Goal: Task Accomplishment & Management: Manage account settings

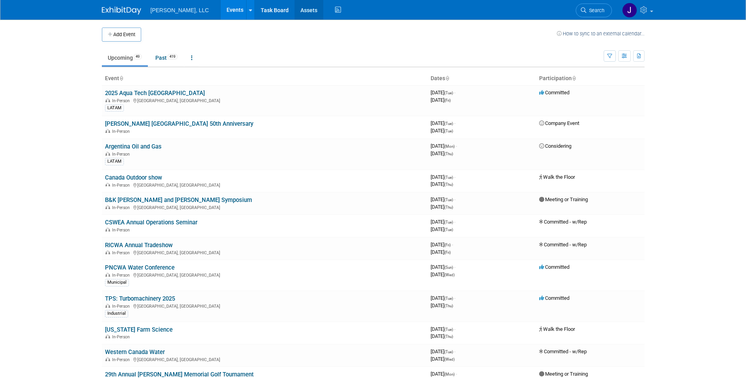
click at [294, 17] on link "Assets" at bounding box center [308, 10] width 29 height 20
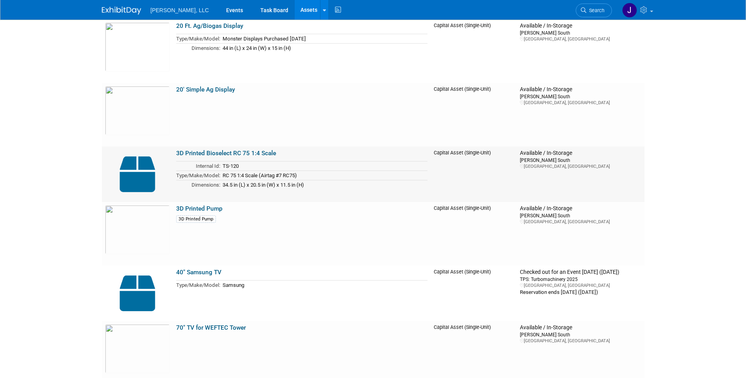
scroll to position [275, 0]
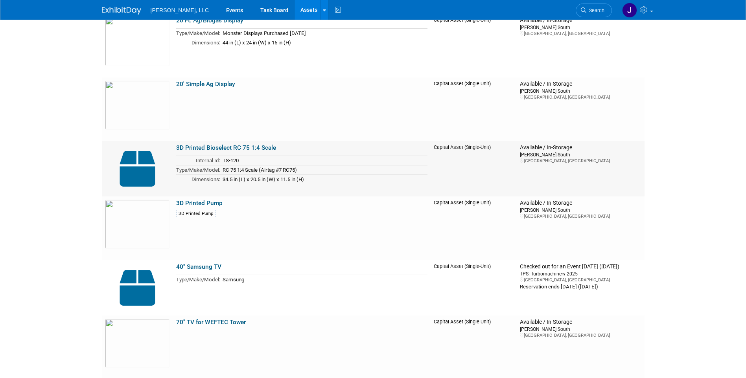
click at [138, 172] on img at bounding box center [137, 168] width 65 height 49
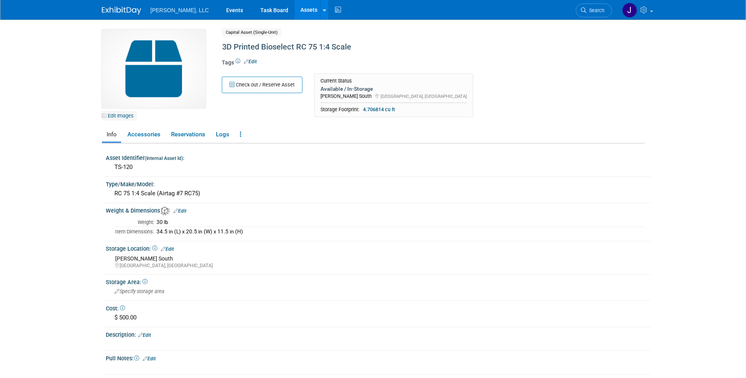
click at [118, 115] on link "Edit Images" at bounding box center [119, 116] width 35 height 10
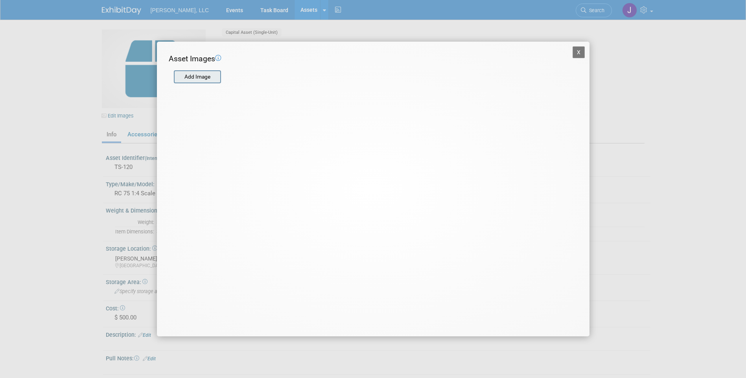
click at [213, 77] on input "file" at bounding box center [174, 77] width 94 height 12
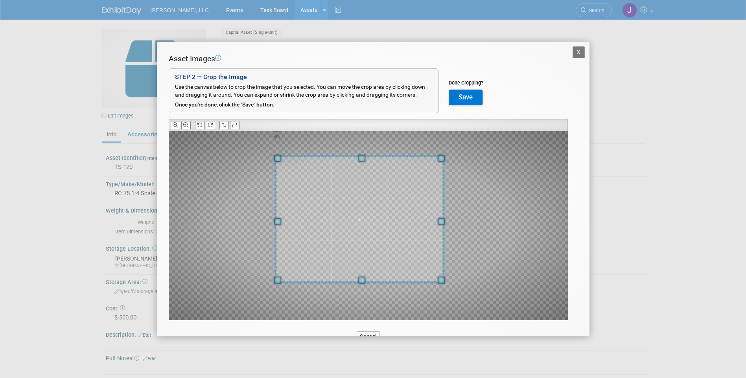
click at [289, 159] on div at bounding box center [359, 219] width 169 height 127
click at [459, 154] on div at bounding box center [368, 225] width 399 height 189
click at [365, 196] on span at bounding box center [364, 216] width 172 height 129
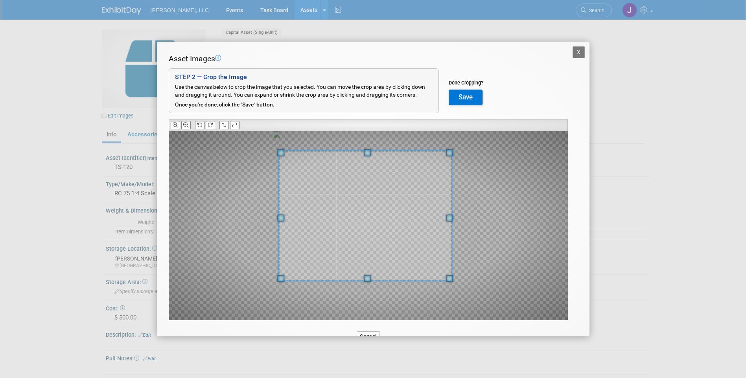
click at [450, 155] on span at bounding box center [449, 152] width 7 height 7
click at [471, 101] on button "Save" at bounding box center [466, 98] width 34 height 16
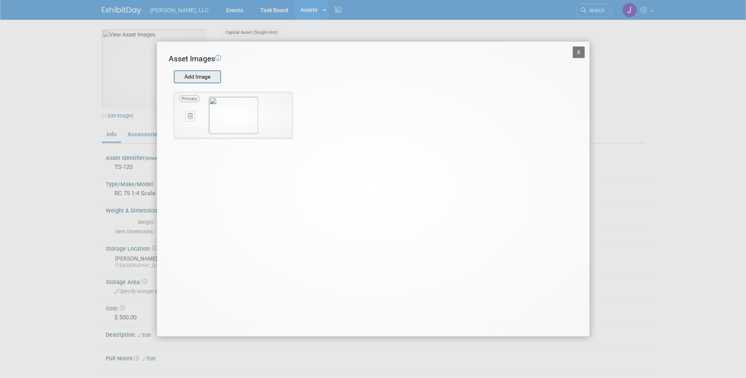
click at [194, 79] on input "file" at bounding box center [174, 77] width 94 height 12
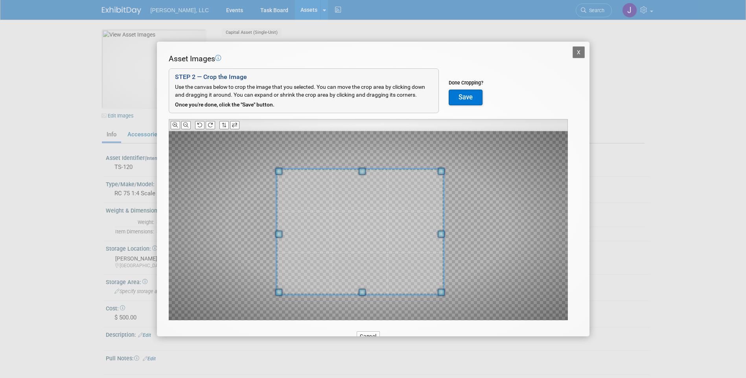
click at [280, 306] on div at bounding box center [368, 225] width 399 height 189
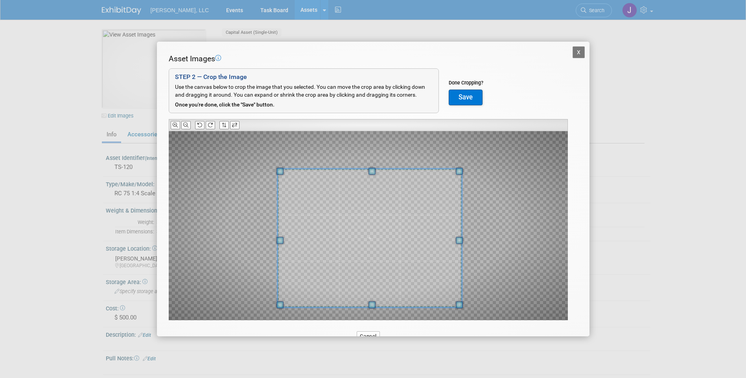
click at [456, 305] on span at bounding box center [459, 305] width 7 height 7
click at [387, 272] on span at bounding box center [371, 238] width 184 height 139
click at [469, 96] on button "Save" at bounding box center [466, 98] width 34 height 16
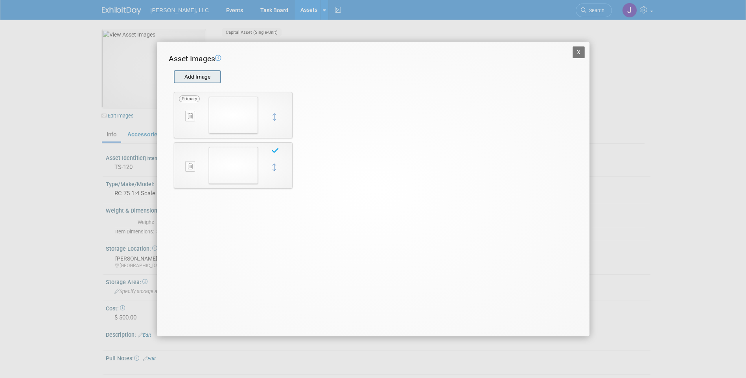
click at [204, 77] on input "file" at bounding box center [174, 77] width 94 height 12
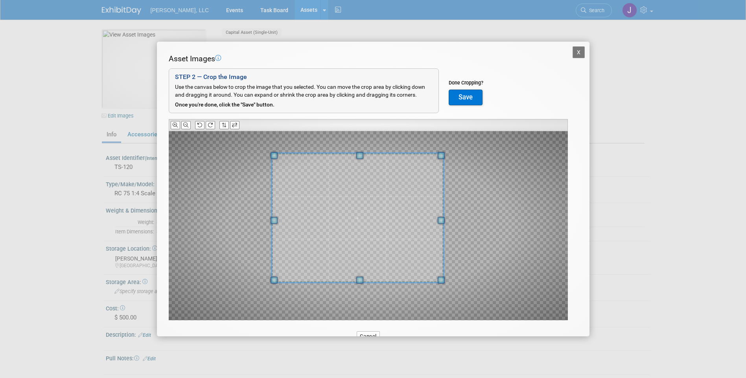
click at [286, 156] on div at bounding box center [357, 217] width 172 height 129
click at [355, 214] on span at bounding box center [364, 216] width 172 height 129
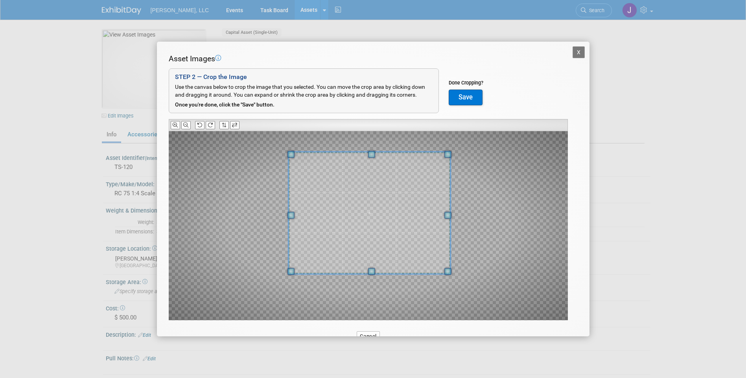
click at [293, 278] on div at bounding box center [368, 225] width 399 height 189
click at [356, 257] on span at bounding box center [369, 218] width 162 height 122
click at [463, 96] on button "Save" at bounding box center [466, 98] width 34 height 16
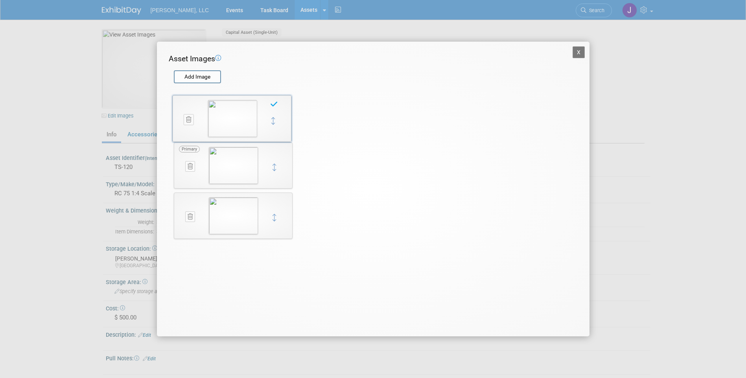
drag, startPoint x: 274, startPoint y: 165, endPoint x: 274, endPoint y: 116, distance: 49.1
click at [579, 53] on button "X" at bounding box center [578, 52] width 13 height 12
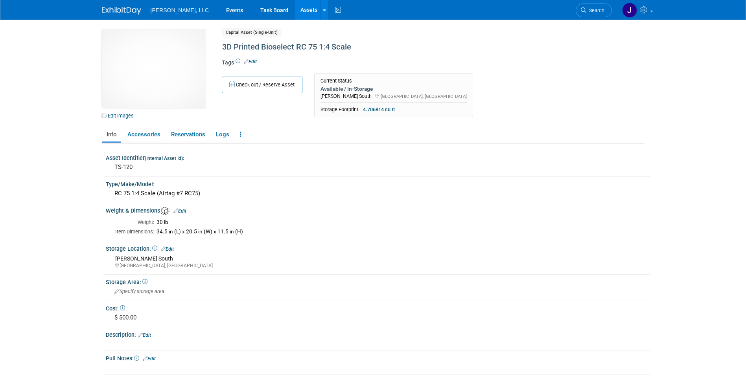
click at [294, 11] on link "Assets" at bounding box center [308, 10] width 29 height 20
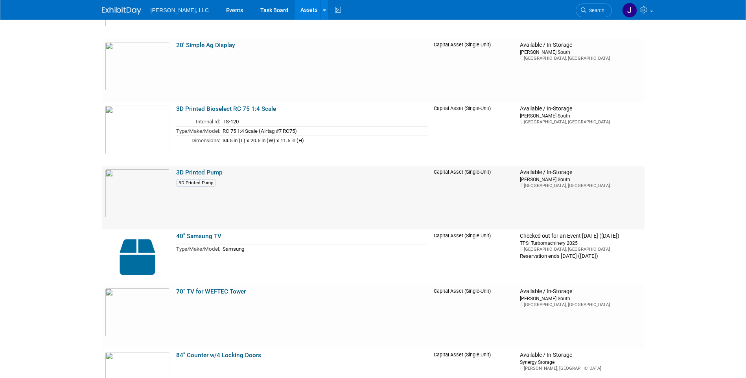
scroll to position [314, 0]
drag, startPoint x: 235, startPoint y: 108, endPoint x: 375, endPoint y: 118, distance: 140.3
click at [375, 118] on td "TS-120" at bounding box center [324, 121] width 208 height 9
drag, startPoint x: 254, startPoint y: 106, endPoint x: 234, endPoint y: 109, distance: 20.7
click at [234, 109] on link "3D Printed Bioselect RC 75 1:4 Scale" at bounding box center [226, 108] width 100 height 7
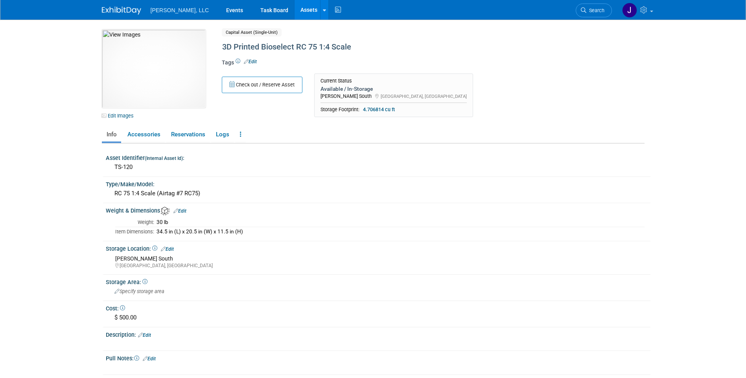
click at [255, 61] on link "Edit" at bounding box center [250, 62] width 13 height 6
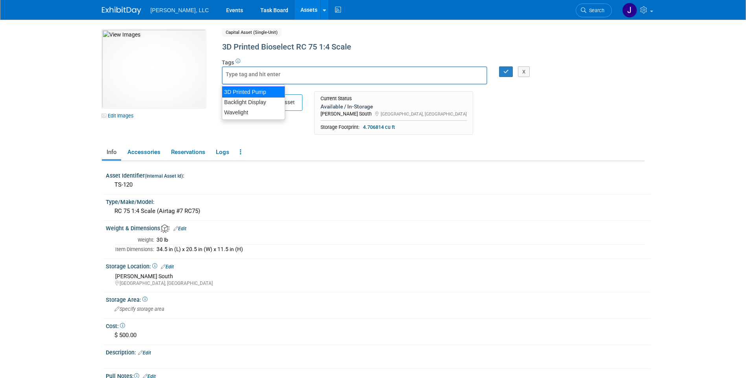
click at [261, 93] on div "3D Printed Pump" at bounding box center [253, 91] width 63 height 11
type input "3D Printed Pump"
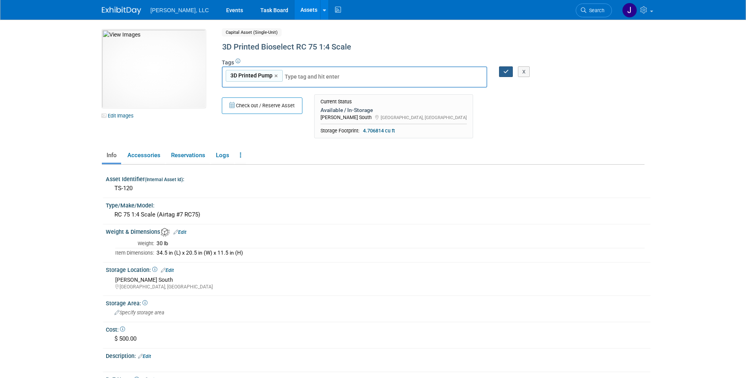
click at [508, 72] on icon "button" at bounding box center [506, 71] width 6 height 5
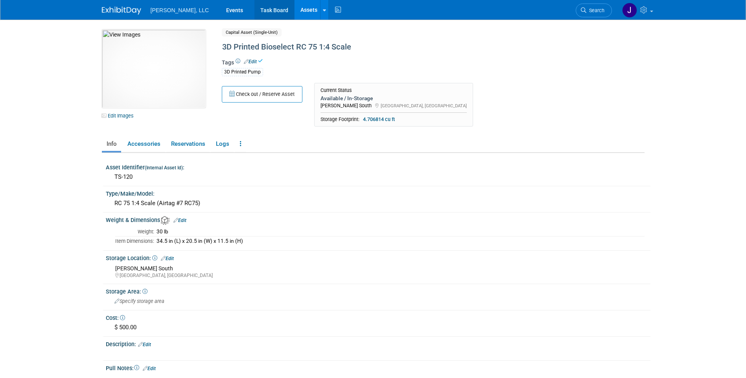
click at [266, 8] on link "Task Board" at bounding box center [274, 10] width 40 height 20
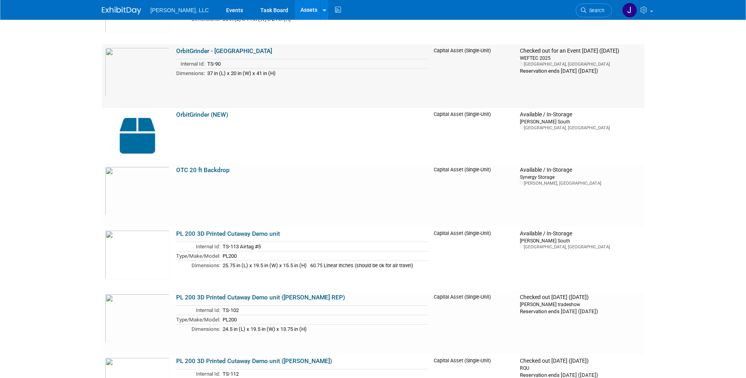
scroll to position [3695, 0]
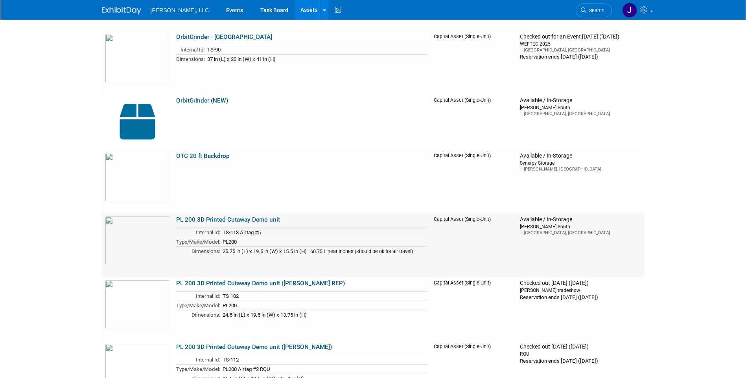
click at [200, 219] on link "PL 200 3D Printed Cutaway Demo unit" at bounding box center [228, 219] width 104 height 7
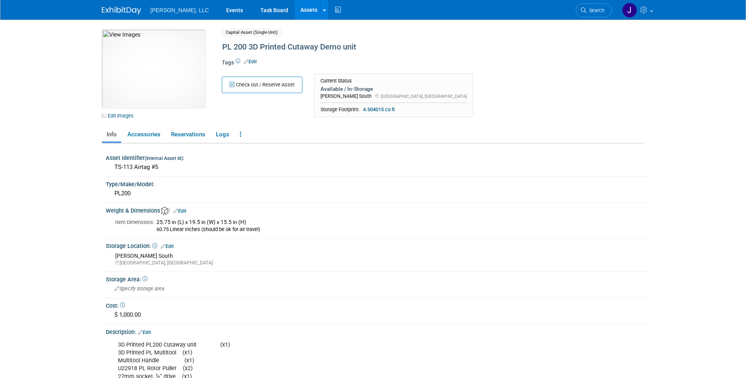
click at [253, 62] on link "Edit" at bounding box center [250, 62] width 13 height 6
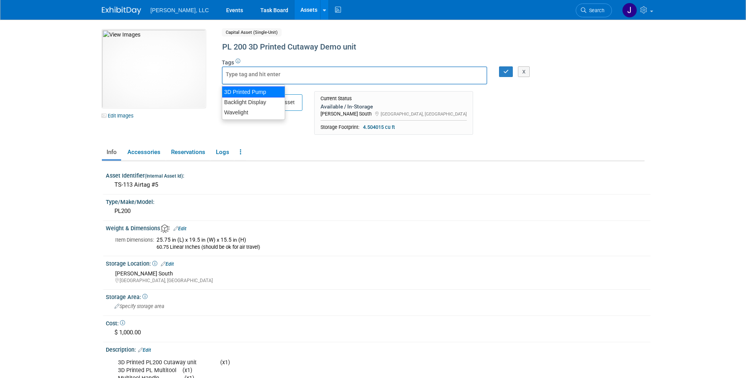
click at [249, 92] on div "3D Printed Pump" at bounding box center [253, 91] width 63 height 11
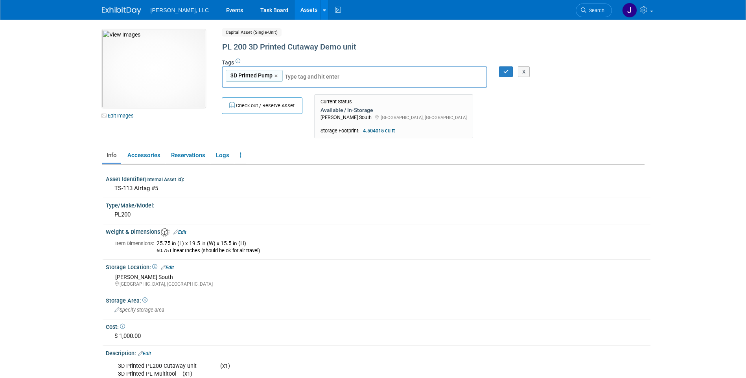
type input "3D Printed Pump"
click at [503, 73] on icon "button" at bounding box center [506, 71] width 6 height 5
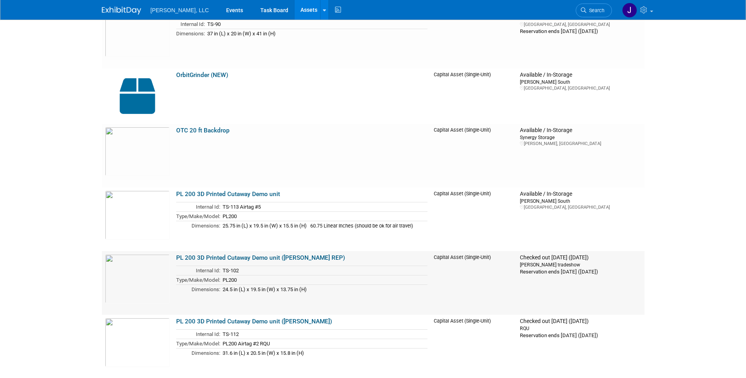
scroll to position [3735, 0]
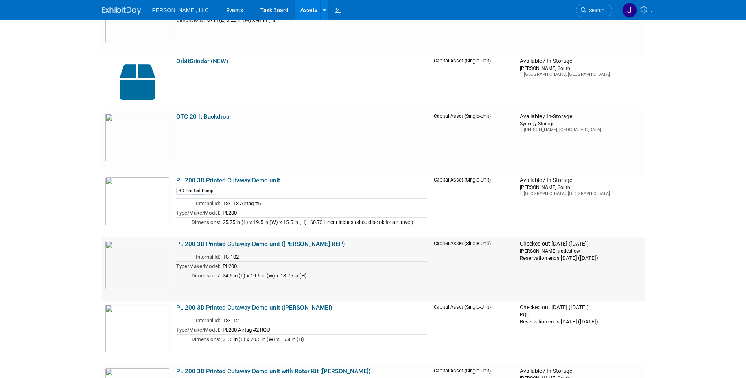
click at [217, 244] on link "PL 200 3D Printed Cutaway Demo unit (RODOLFO LATAM REP)" at bounding box center [260, 244] width 169 height 7
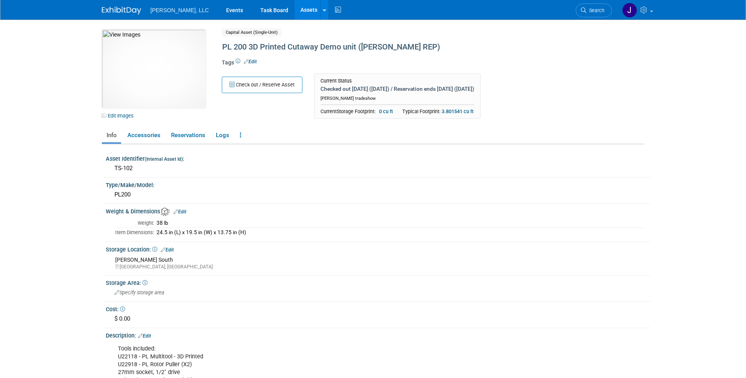
click at [253, 59] on span "Edit" at bounding box center [248, 62] width 15 height 7
click at [252, 61] on link "Edit" at bounding box center [250, 62] width 13 height 6
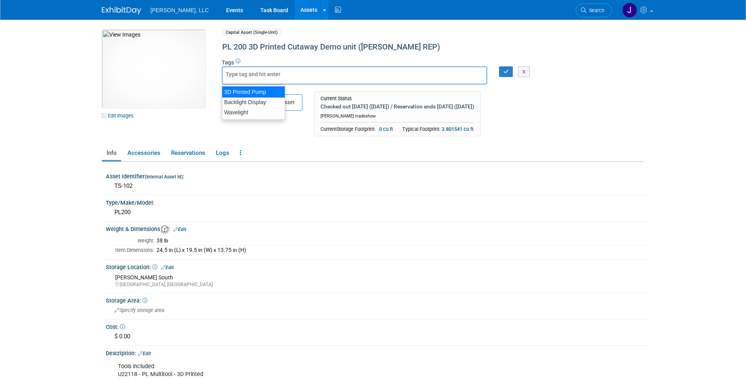
click at [252, 93] on div "3D Printed Pump" at bounding box center [253, 91] width 63 height 11
type input "3D Printed Pump"
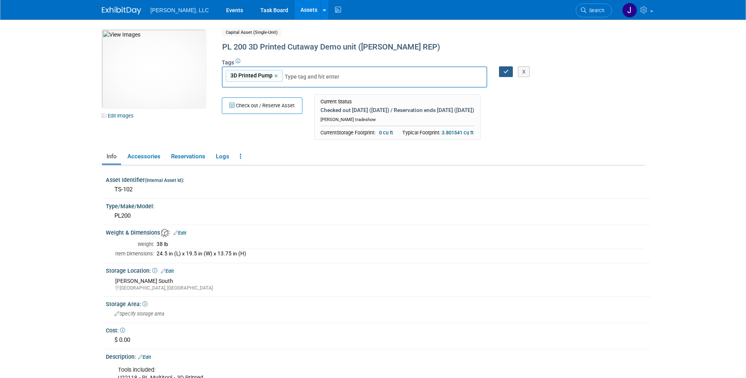
click at [506, 74] on icon "button" at bounding box center [506, 71] width 6 height 5
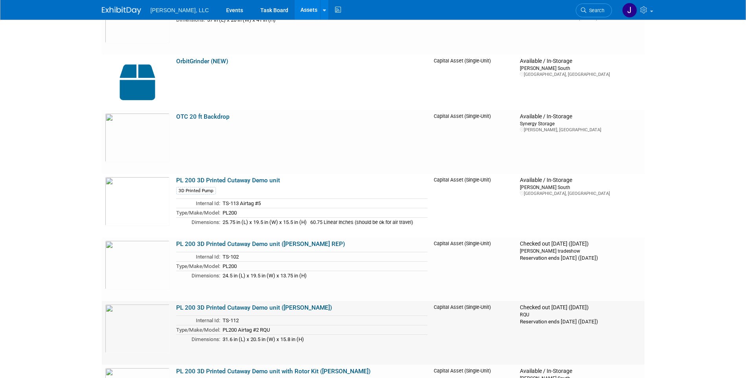
click at [215, 309] on link "PL 200 3D Printed Cutaway Demo unit ([PERSON_NAME])" at bounding box center [254, 307] width 156 height 7
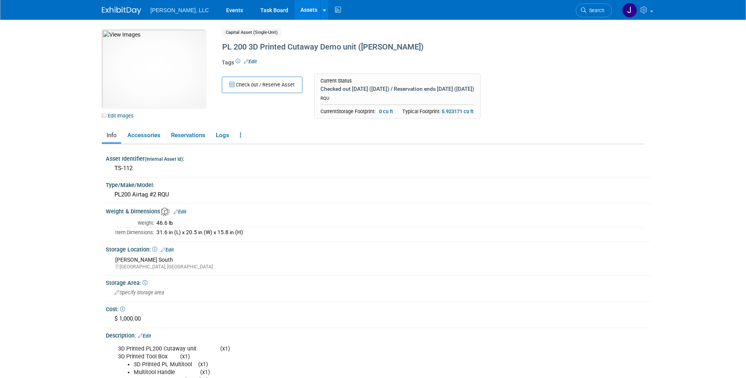
click at [252, 62] on link "Edit" at bounding box center [250, 62] width 13 height 6
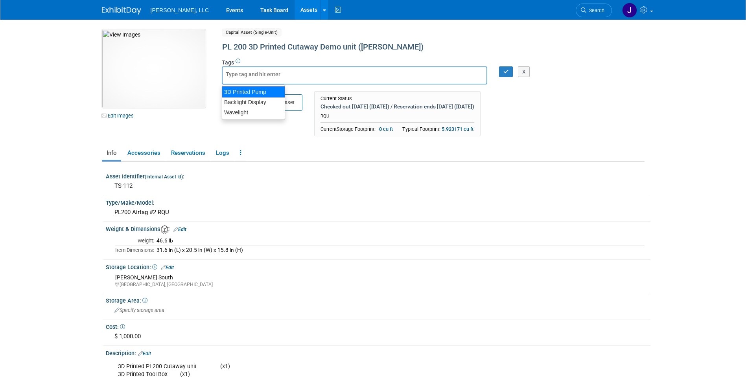
click at [246, 89] on div "3D Printed Pump" at bounding box center [253, 91] width 63 height 11
type input "3D Printed Pump"
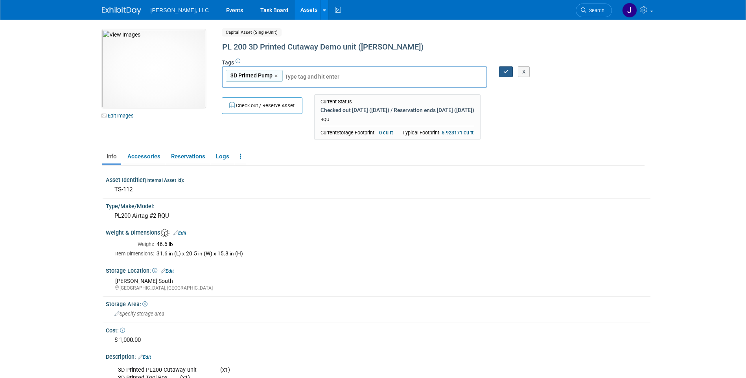
click at [507, 75] on button "button" at bounding box center [506, 71] width 14 height 11
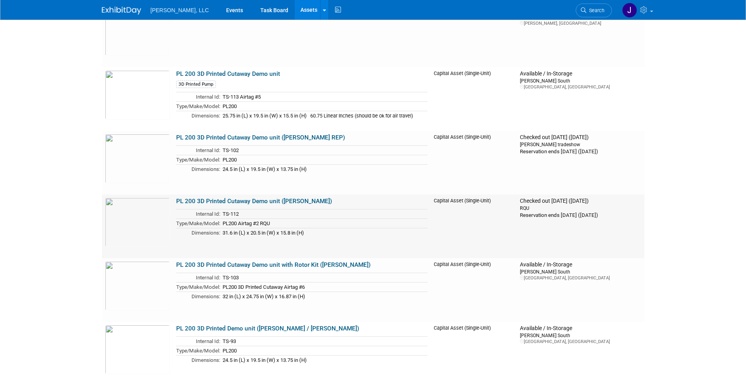
scroll to position [3852, 0]
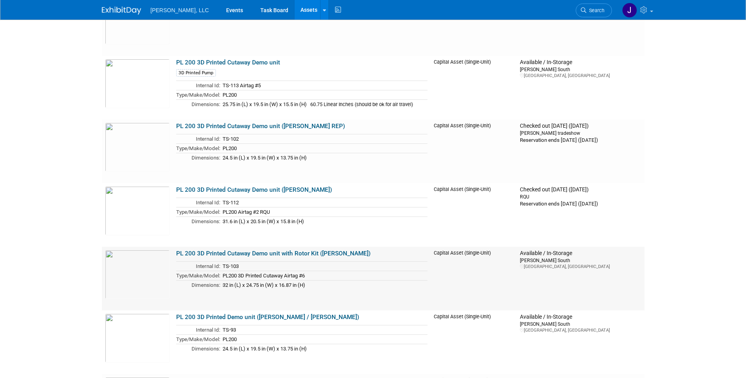
click at [224, 254] on link "PL 200 3D Printed Cutaway Demo unit with Rotor Kit (NATE NEUFELD)" at bounding box center [273, 253] width 194 height 7
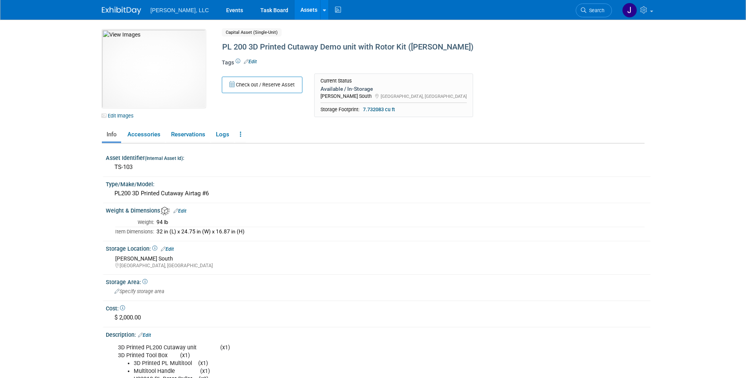
click at [254, 61] on link "Edit" at bounding box center [250, 62] width 13 height 6
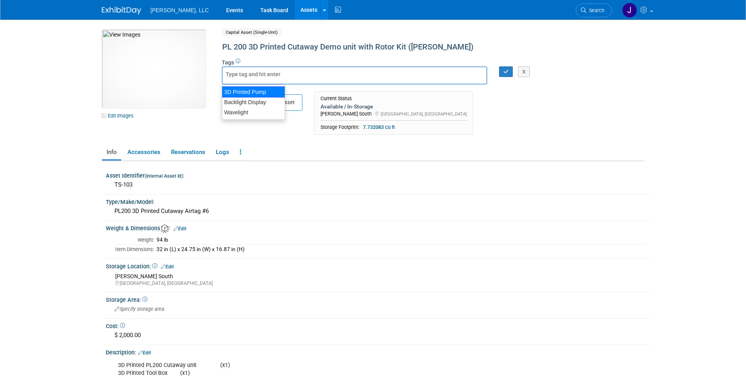
click at [267, 92] on div "3D Printed Pump" at bounding box center [253, 91] width 63 height 11
type input "3D Printed Pump"
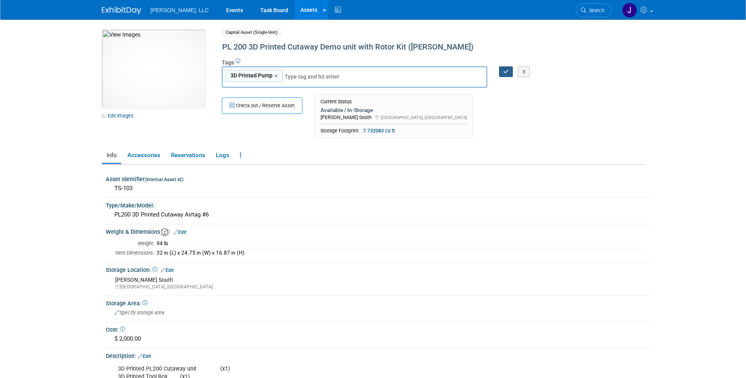
click at [507, 71] on icon "button" at bounding box center [506, 71] width 6 height 5
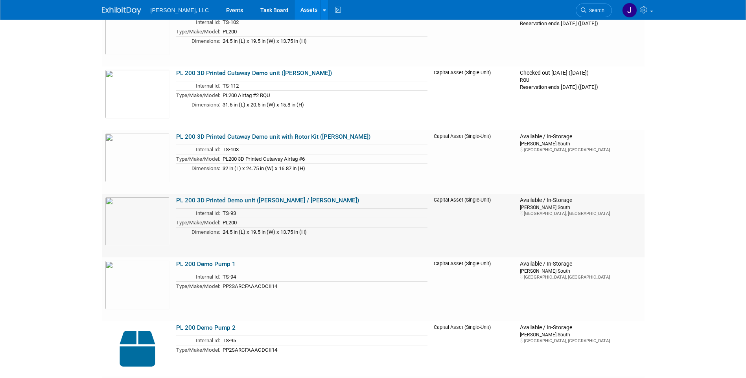
scroll to position [3970, 0]
click at [215, 199] on link "PL 200 3D Printed Demo unit ([PERSON_NAME] / [PERSON_NAME])" at bounding box center [267, 199] width 183 height 7
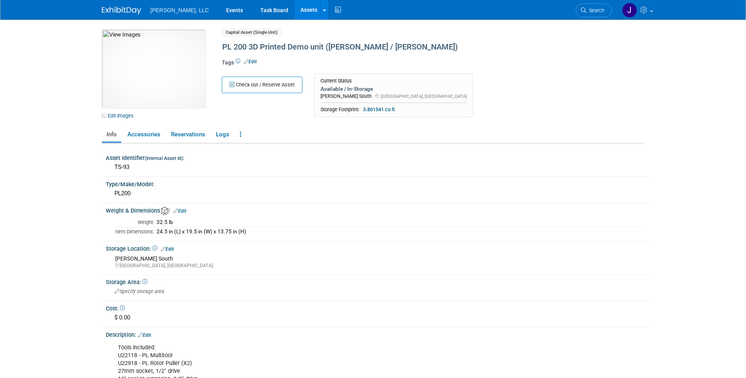
click at [252, 62] on link "Edit" at bounding box center [250, 62] width 13 height 6
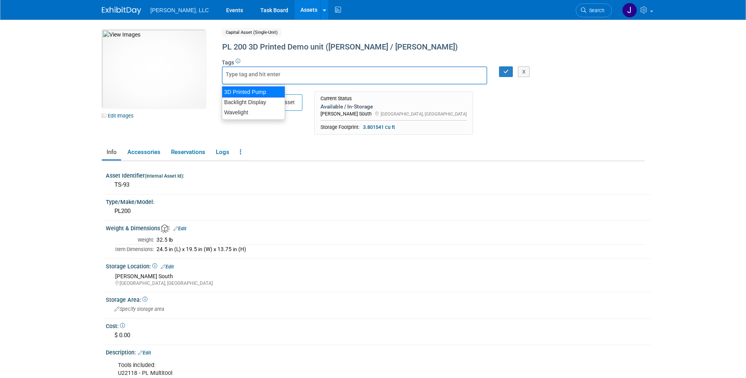
click at [261, 92] on div "3D Printed Pump" at bounding box center [253, 91] width 63 height 11
type input "3D Printed Pump"
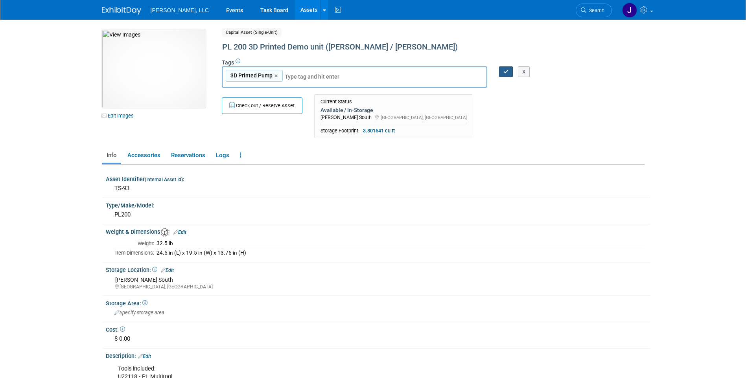
click at [504, 73] on icon "button" at bounding box center [506, 71] width 6 height 5
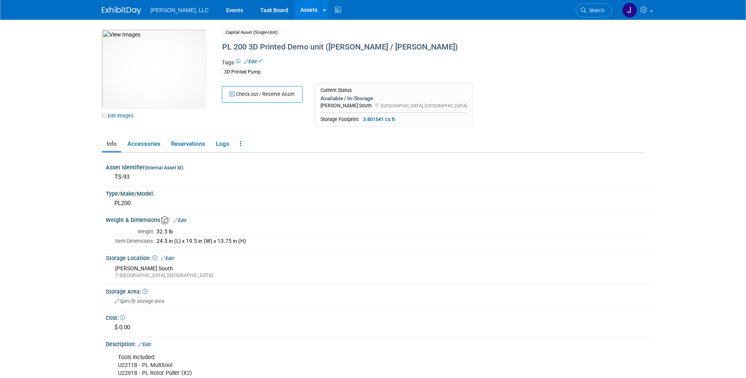
click at [294, 11] on link "Assets" at bounding box center [308, 10] width 29 height 20
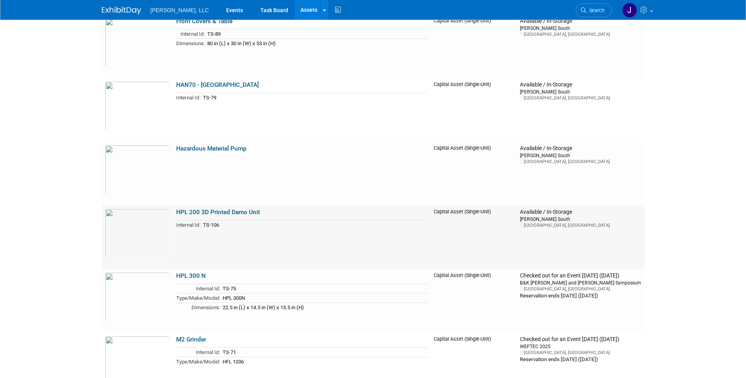
scroll to position [2345, 0]
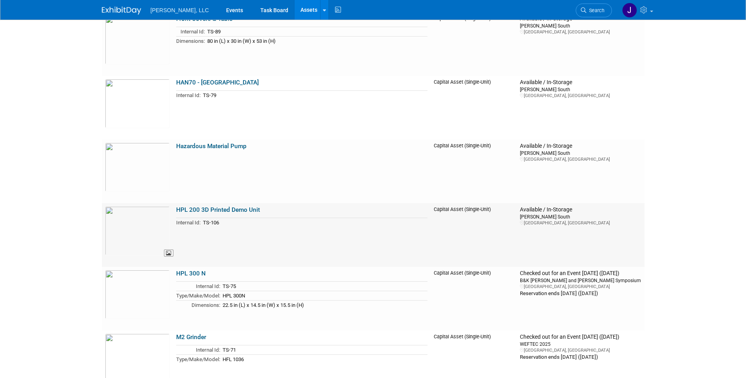
click at [152, 229] on img at bounding box center [137, 230] width 65 height 49
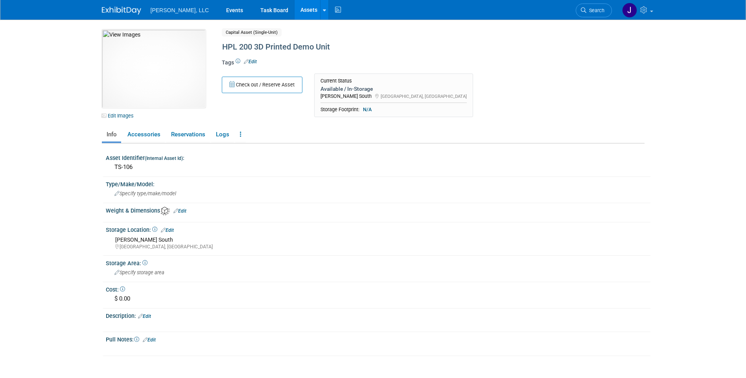
click at [255, 63] on link "Edit" at bounding box center [250, 62] width 13 height 6
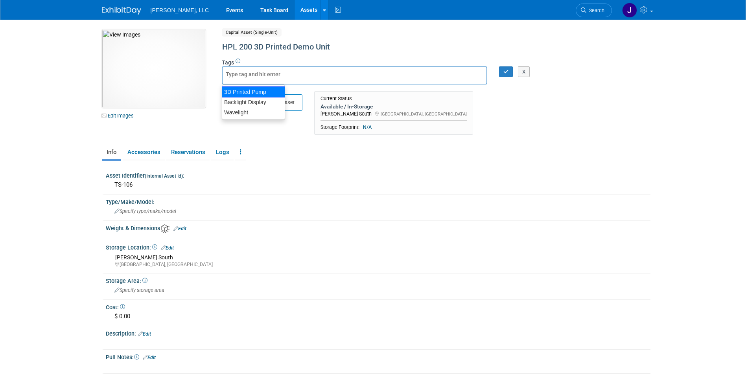
click at [258, 94] on div "3D Printed Pump" at bounding box center [253, 91] width 63 height 11
type input "3D Printed Pump"
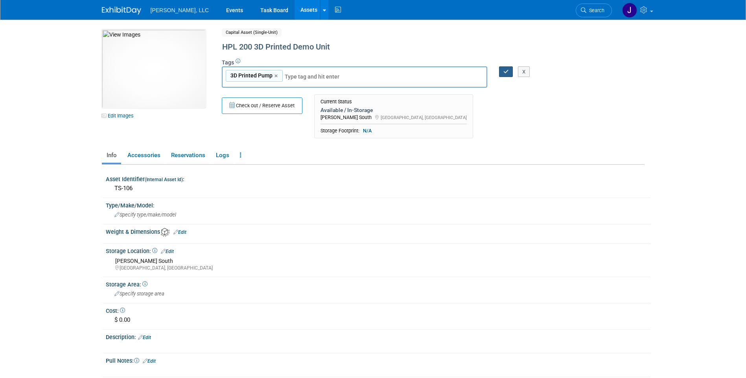
click at [504, 75] on button "button" at bounding box center [506, 71] width 14 height 11
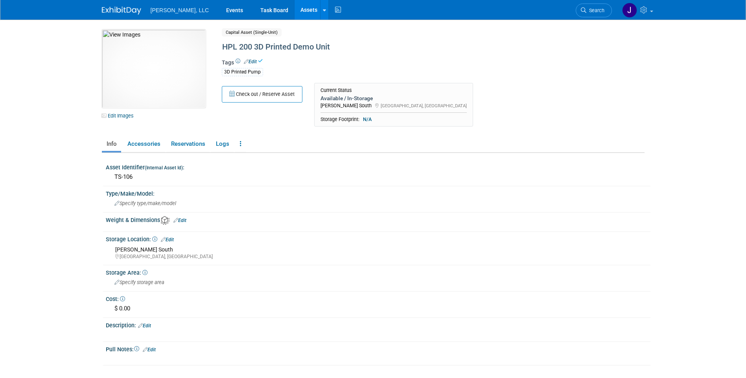
click at [294, 13] on link "Assets" at bounding box center [308, 10] width 29 height 20
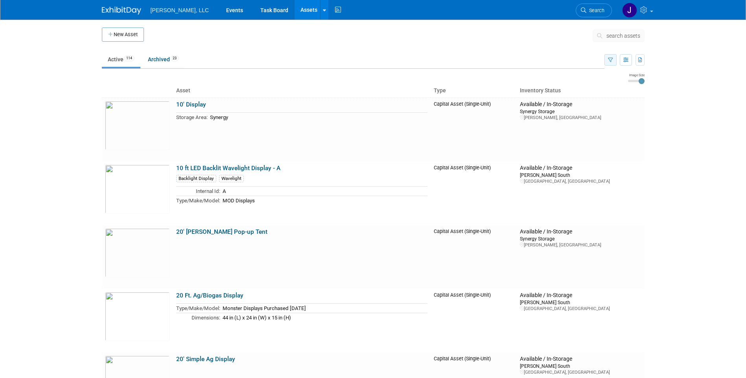
click at [612, 61] on icon "button" at bounding box center [610, 60] width 5 height 5
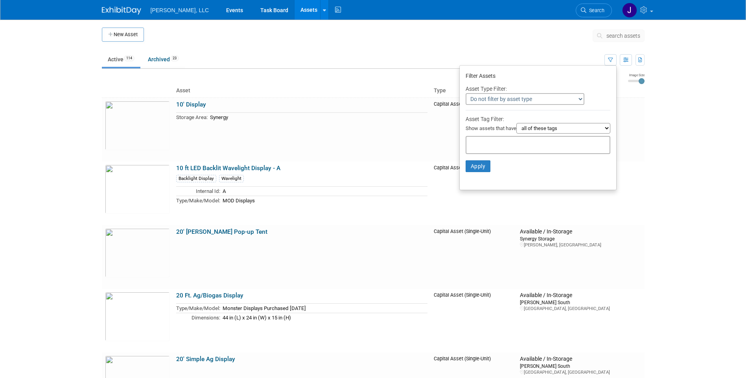
click at [575, 101] on select "Do not filter by asset type Only show Single-Unit Capital Assets Only show Coll…" at bounding box center [524, 99] width 119 height 12
click at [572, 99] on select "Do not filter by asset type Only show Single-Unit Capital Assets Only show Coll…" at bounding box center [524, 99] width 119 height 12
click at [576, 99] on select "Do not filter by asset type Only show Single-Unit Capital Assets Only show Coll…" at bounding box center [524, 99] width 119 height 12
click at [608, 131] on select "all of these tags any one of these tags only and exactly these specific tags" at bounding box center [563, 128] width 94 height 11
click at [608, 129] on select "all of these tags any one of these tags only and exactly these specific tags" at bounding box center [563, 128] width 94 height 11
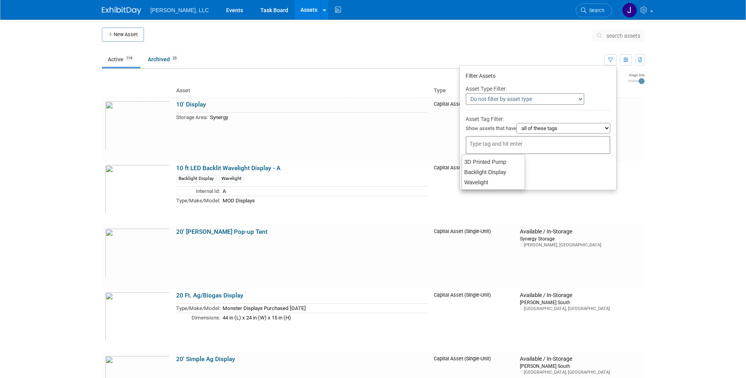
click at [523, 148] on div at bounding box center [537, 145] width 145 height 18
click at [506, 158] on div "3D Printed Pump" at bounding box center [493, 161] width 63 height 11
type input "3D Printed Pump"
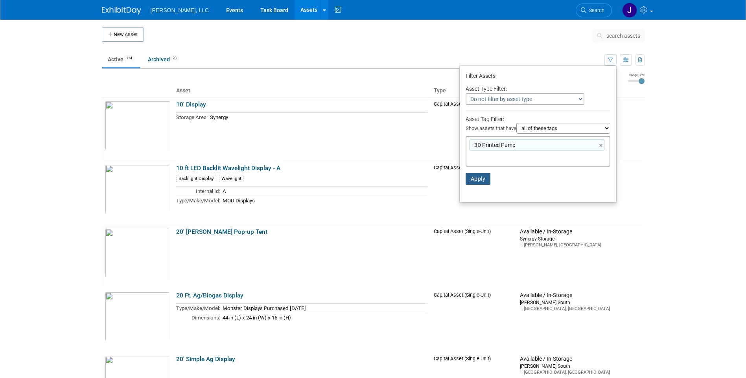
click at [482, 183] on button "Apply" at bounding box center [477, 179] width 25 height 12
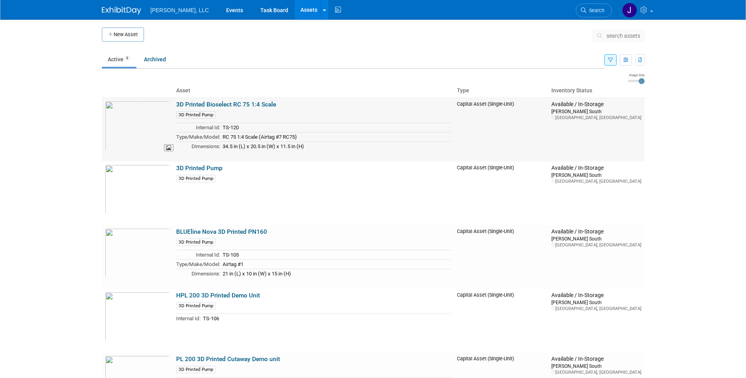
click at [157, 129] on img at bounding box center [137, 125] width 65 height 49
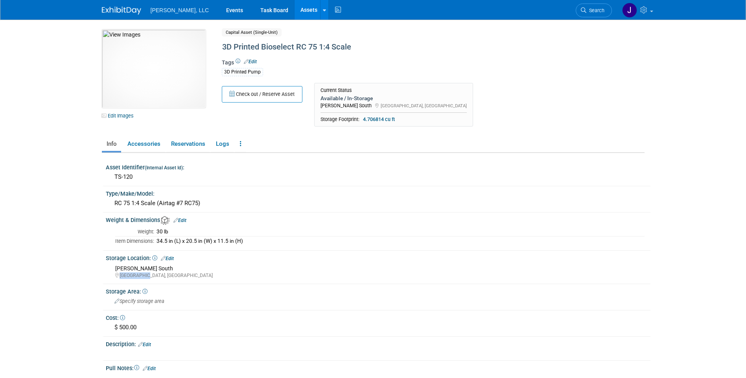
click at [533, 272] on div "[PERSON_NAME] South [GEOGRAPHIC_DATA], [GEOGRAPHIC_DATA]" at bounding box center [379, 272] width 529 height 17
